Goal: Information Seeking & Learning: Learn about a topic

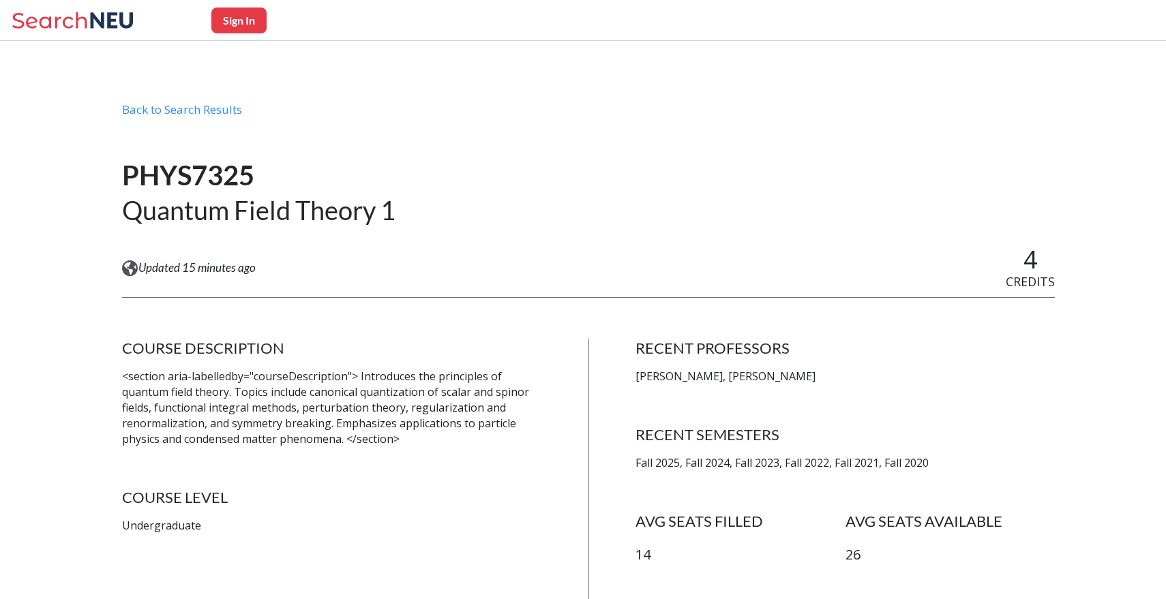
click at [349, 388] on p "<section aria-labelledby="courseDescription"> Introduces the principles of quan…" at bounding box center [332, 408] width 420 height 78
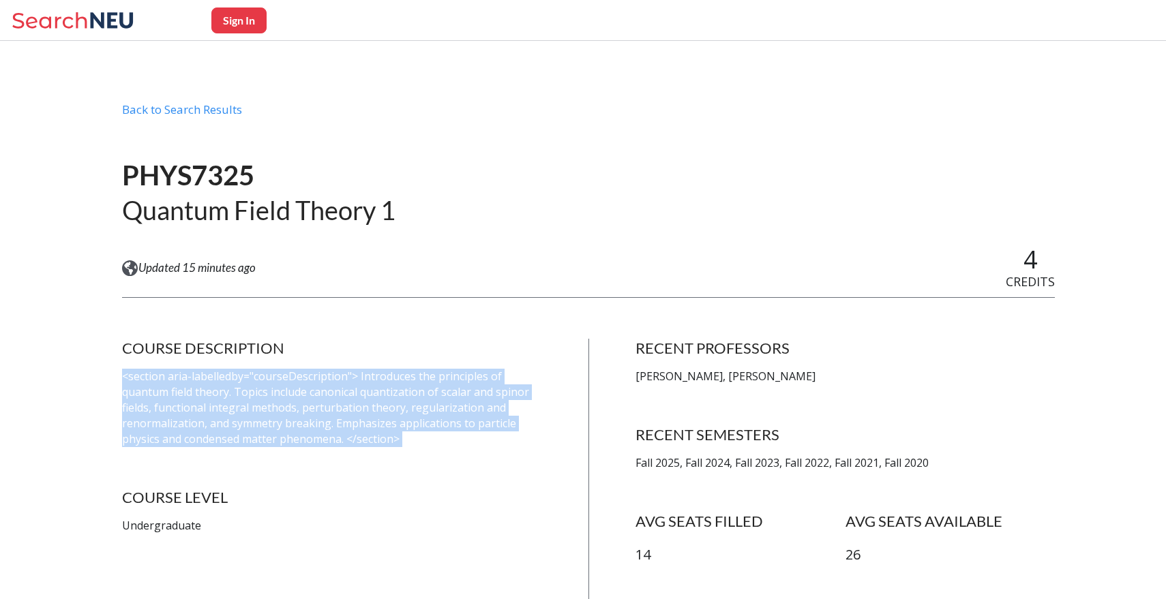
click at [349, 388] on p "<section aria-labelledby="courseDescription"> Introduces the principles of quan…" at bounding box center [332, 408] width 420 height 78
click at [399, 378] on p "<section aria-labelledby="courseDescription"> Introduces the principles of quan…" at bounding box center [332, 408] width 420 height 78
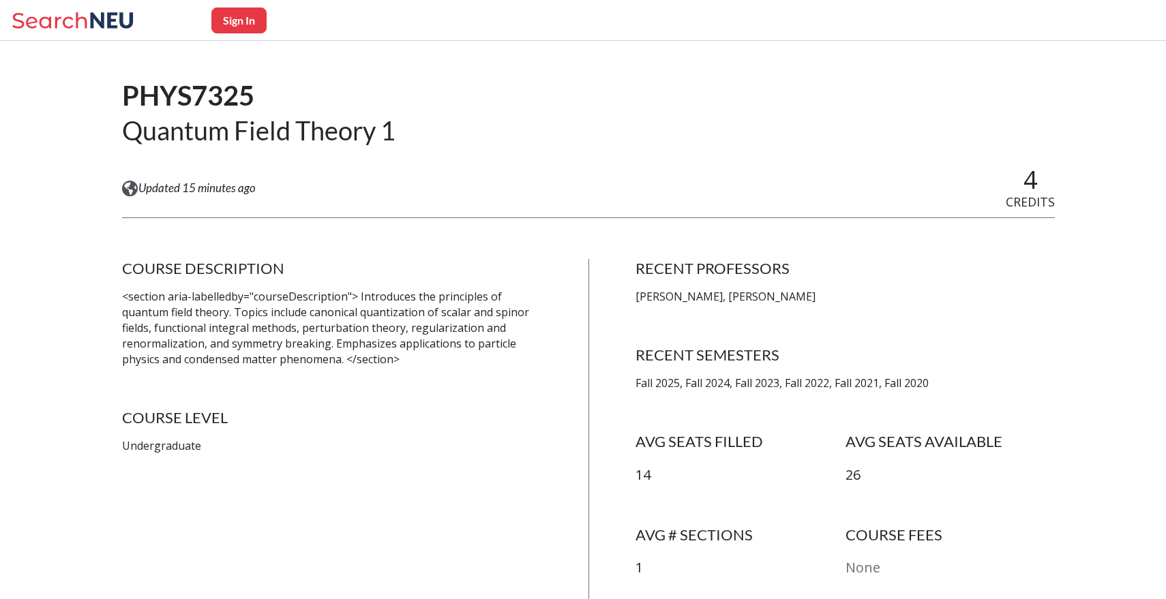
scroll to position [69, 0]
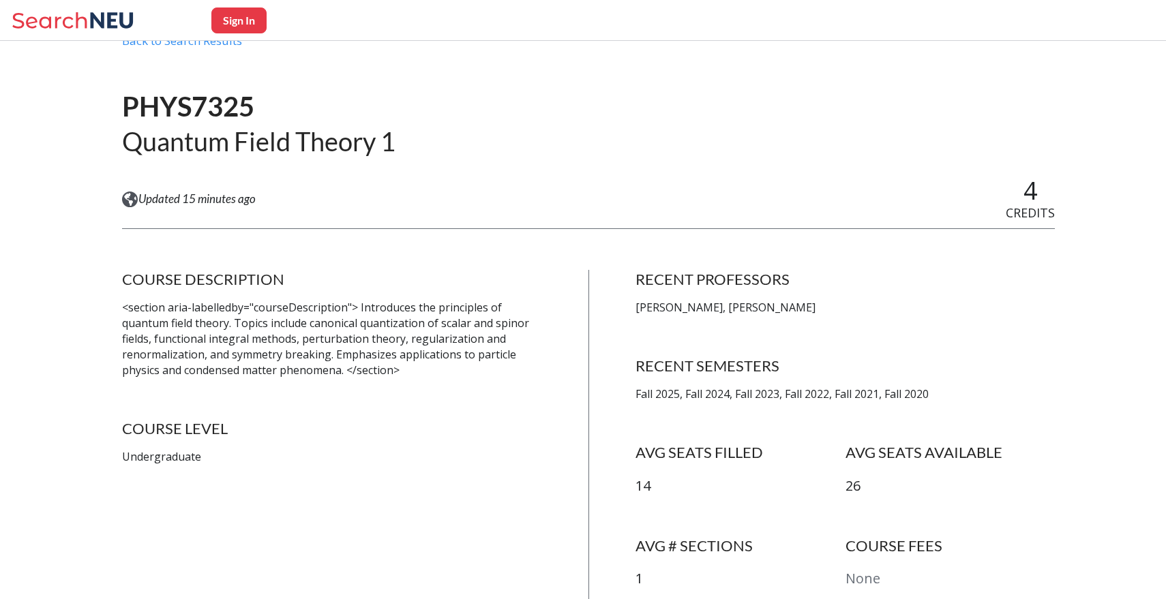
click at [726, 307] on p "[PERSON_NAME], [PERSON_NAME]" at bounding box center [845, 308] width 420 height 16
click at [744, 308] on p "[PERSON_NAME], [PERSON_NAME]" at bounding box center [845, 308] width 420 height 16
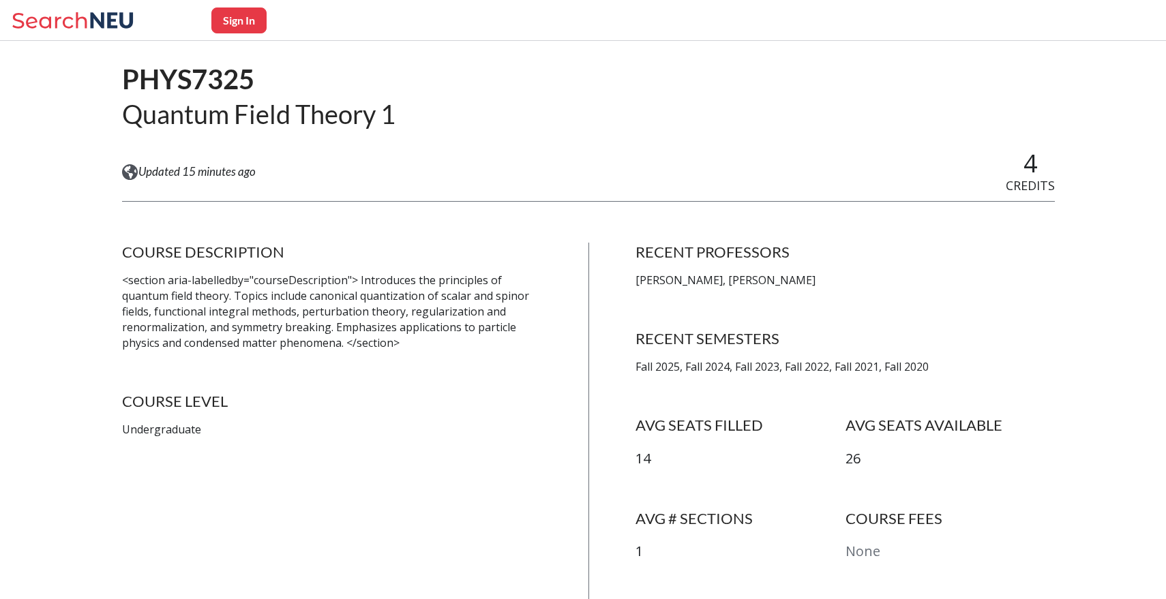
scroll to position [0, 0]
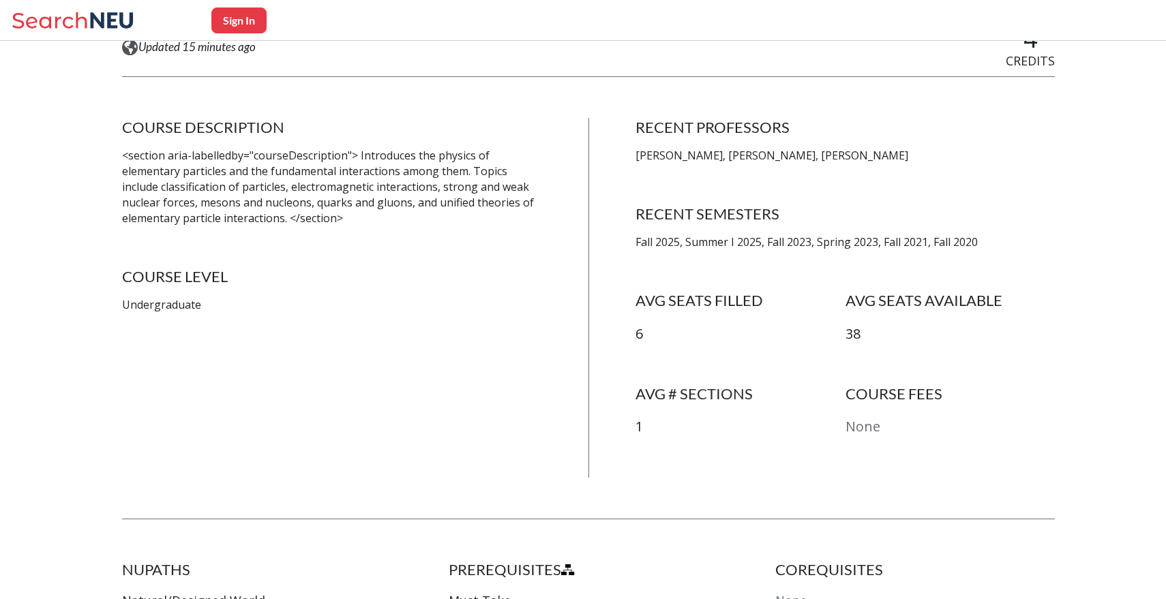
scroll to position [249, 0]
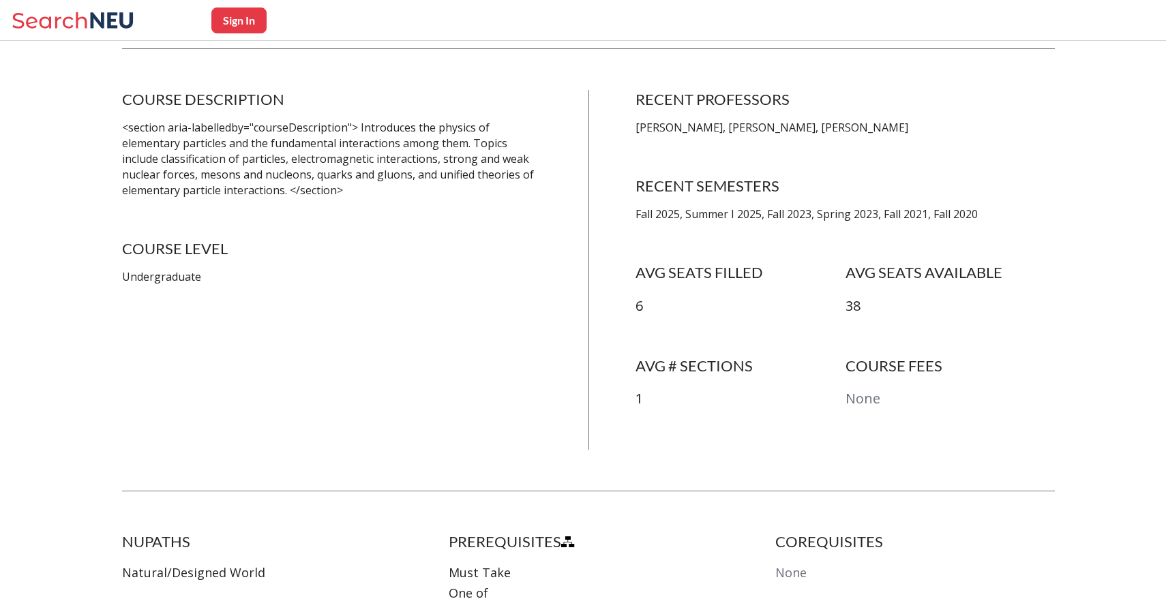
click at [695, 130] on p "Tsuguo Aramaki, Fabian Ruehle, Emanuela Barberis" at bounding box center [845, 128] width 420 height 16
click at [720, 130] on p "Tsuguo Aramaki, Fabian Ruehle, Emanuela Barberis" at bounding box center [845, 128] width 420 height 16
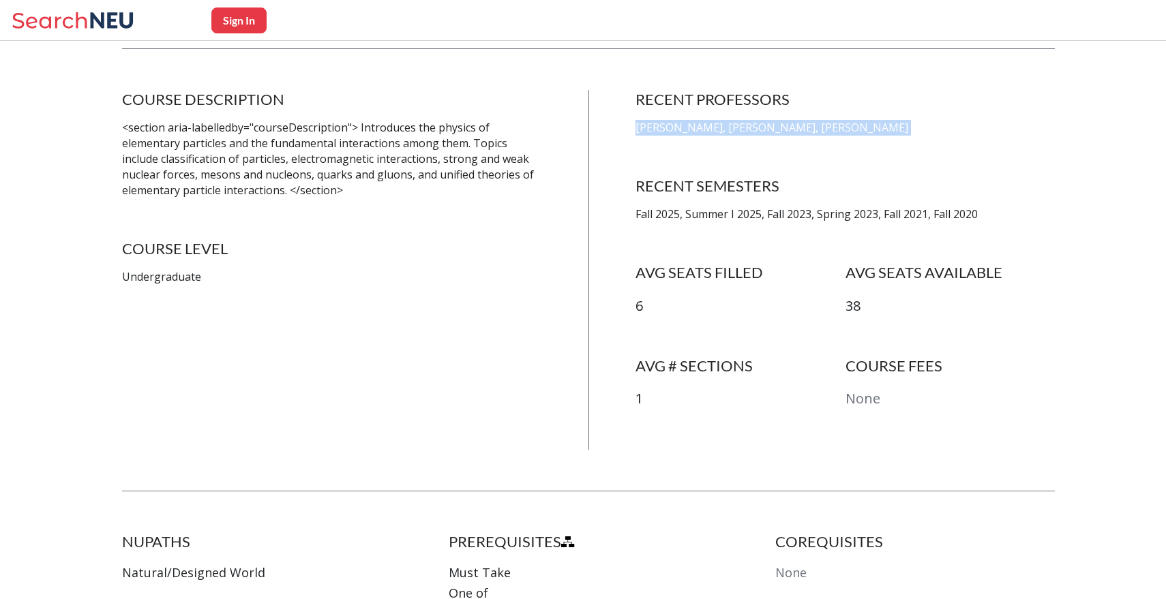
click at [720, 130] on p "Tsuguo Aramaki, Fabian Ruehle, Emanuela Barberis" at bounding box center [845, 128] width 420 height 16
click at [704, 132] on p "Tsuguo Aramaki, Fabian Ruehle, Emanuela Barberis" at bounding box center [845, 128] width 420 height 16
click at [453, 161] on p "<section aria-labelledby="courseDescription"> Introduces the physics of element…" at bounding box center [332, 159] width 420 height 78
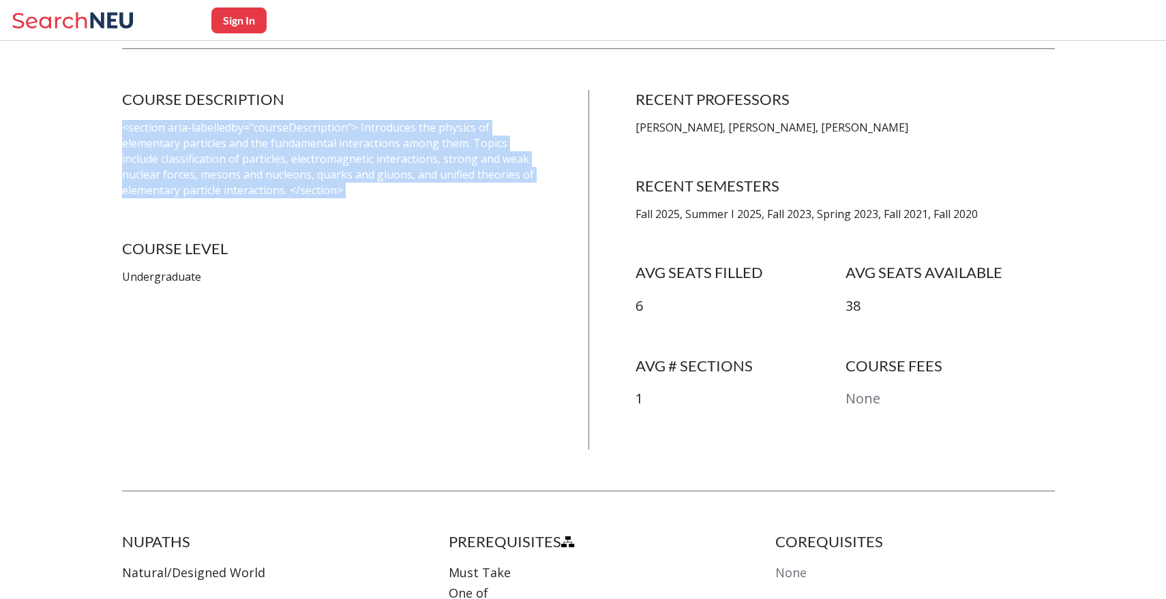
click at [453, 161] on p "<section aria-labelledby="courseDescription"> Introduces the physics of element…" at bounding box center [332, 159] width 420 height 78
click at [489, 161] on p "<section aria-labelledby="courseDescription"> Introduces the physics of element…" at bounding box center [332, 159] width 420 height 78
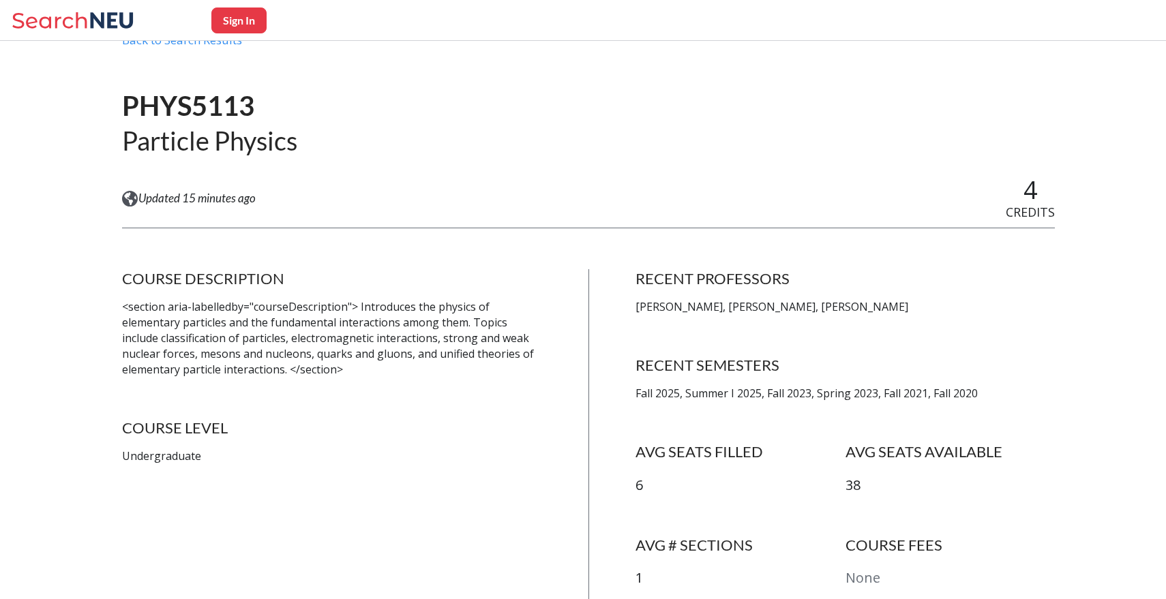
scroll to position [0, 0]
